Goal: Information Seeking & Learning: Learn about a topic

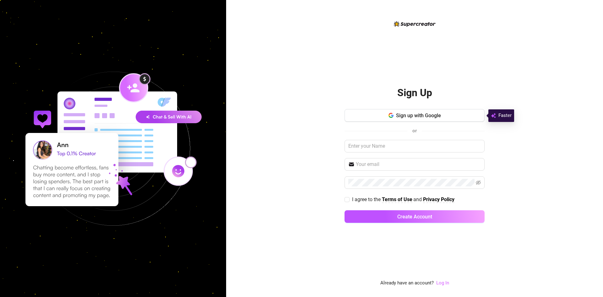
click at [438, 280] on link "Log In" at bounding box center [442, 283] width 13 height 6
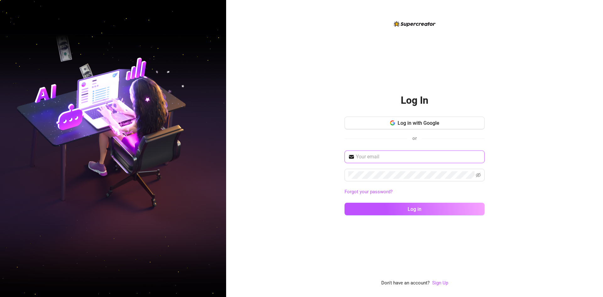
type input "[PERSON_NAME][EMAIL_ADDRESS][DOMAIN_NAME]"
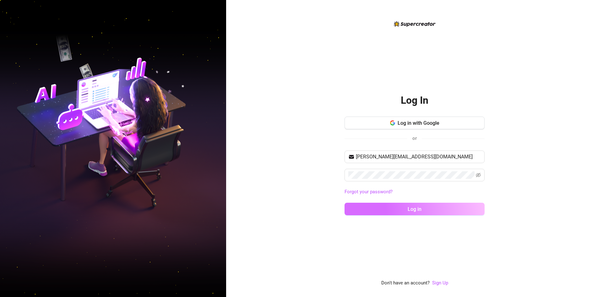
click at [404, 203] on button "Log in" at bounding box center [414, 208] width 140 height 13
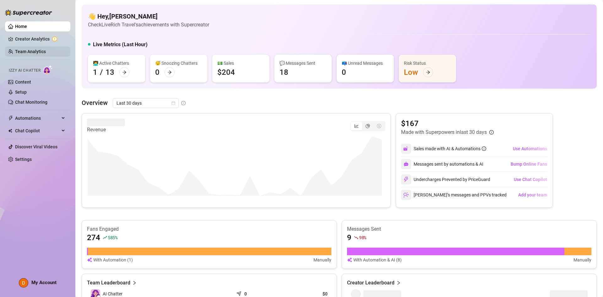
click at [27, 54] on link "Team Analytics" at bounding box center [30, 51] width 31 height 5
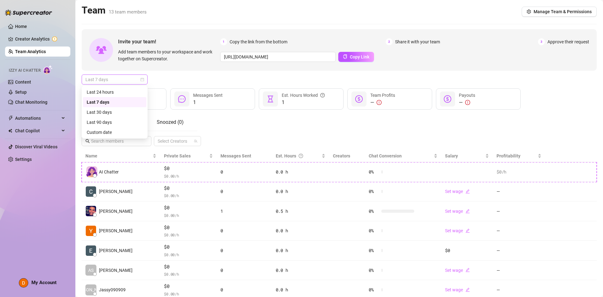
click at [138, 79] on span "Last 7 days" at bounding box center [114, 79] width 58 height 9
click at [112, 129] on div "Custom date" at bounding box center [115, 132] width 56 height 7
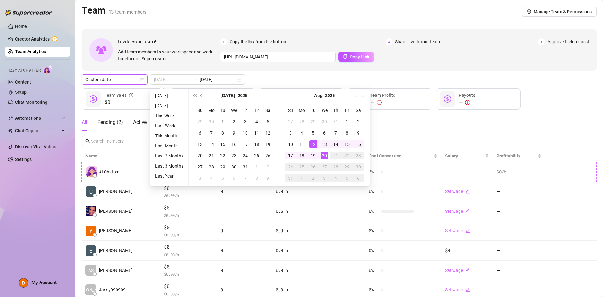
type input "[DATE]"
click at [280, 73] on div "Invite your team! Add team members to your workspace and work together on Super…" at bounding box center [339, 202] width 515 height 347
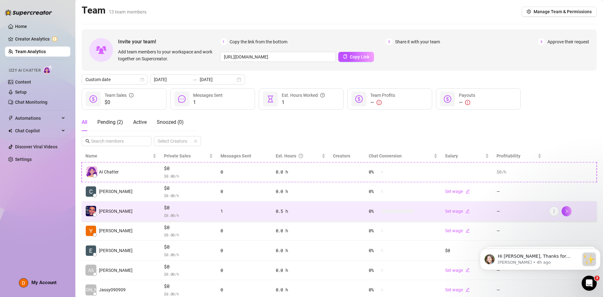
click at [120, 210] on td "[PERSON_NAME]" at bounding box center [121, 211] width 78 height 20
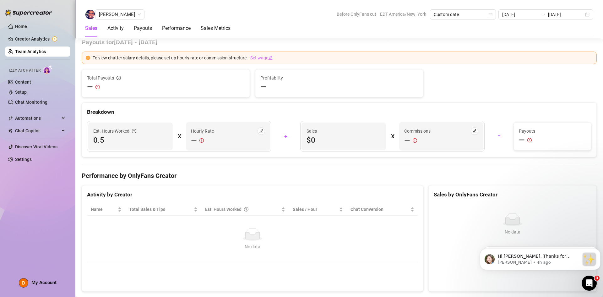
scroll to position [502, 0]
